Goal: Transaction & Acquisition: Book appointment/travel/reservation

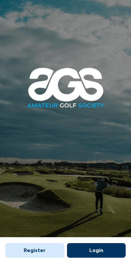
click at [110, 247] on button "Login" at bounding box center [96, 250] width 59 height 15
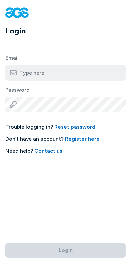
click at [98, 73] on input "email" at bounding box center [65, 73] width 120 height 16
type input "[PERSON_NAME][EMAIL_ADDRESS][PERSON_NAME][DOMAIN_NAME]"
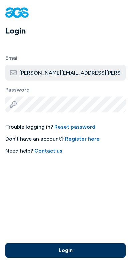
click at [65, 247] on button "Login" at bounding box center [65, 250] width 120 height 15
click at [101, 246] on button "Login" at bounding box center [65, 250] width 120 height 15
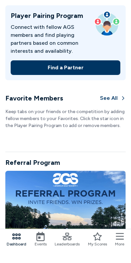
scroll to position [323, 0]
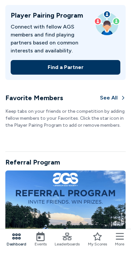
click at [43, 241] on icon at bounding box center [40, 236] width 8 height 9
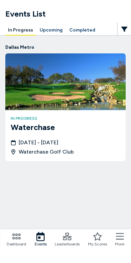
click at [45, 23] on div "Events List In Progress Upcoming Completed Dallas Metro in progress Waterchase …" at bounding box center [65, 126] width 131 height 252
click at [49, 35] on button "Upcoming" at bounding box center [51, 30] width 28 height 10
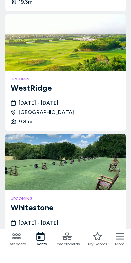
scroll to position [660, 0]
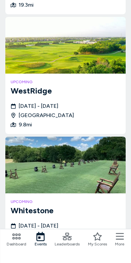
click at [20, 93] on h3 "WestRidge" at bounding box center [65, 91] width 109 height 12
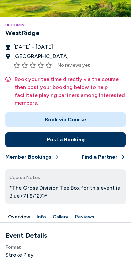
scroll to position [66, 0]
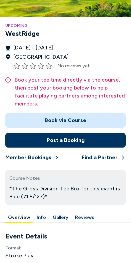
click at [19, 163] on button "Member Bookings" at bounding box center [32, 157] width 54 height 15
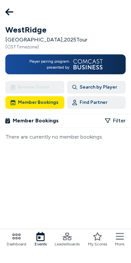
click at [14, 12] on button at bounding box center [9, 11] width 13 height 13
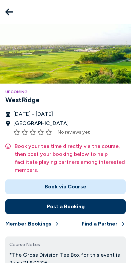
click at [12, 10] on icon at bounding box center [9, 11] width 8 height 13
